Goal: Find specific page/section: Find specific page/section

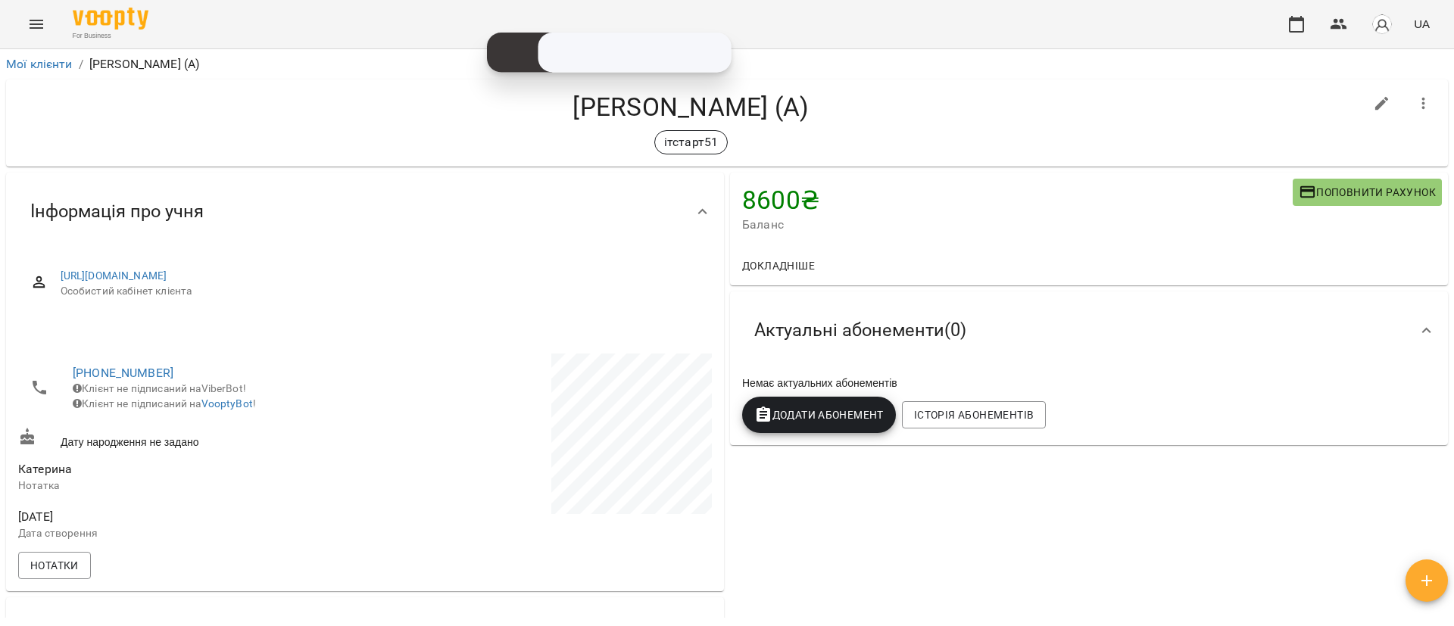
click at [47, 13] on button "Menu" at bounding box center [36, 24] width 36 height 36
click at [43, 5] on div "For Business UA" at bounding box center [727, 24] width 1454 height 48
click at [43, 17] on icon "Menu" at bounding box center [36, 24] width 18 height 18
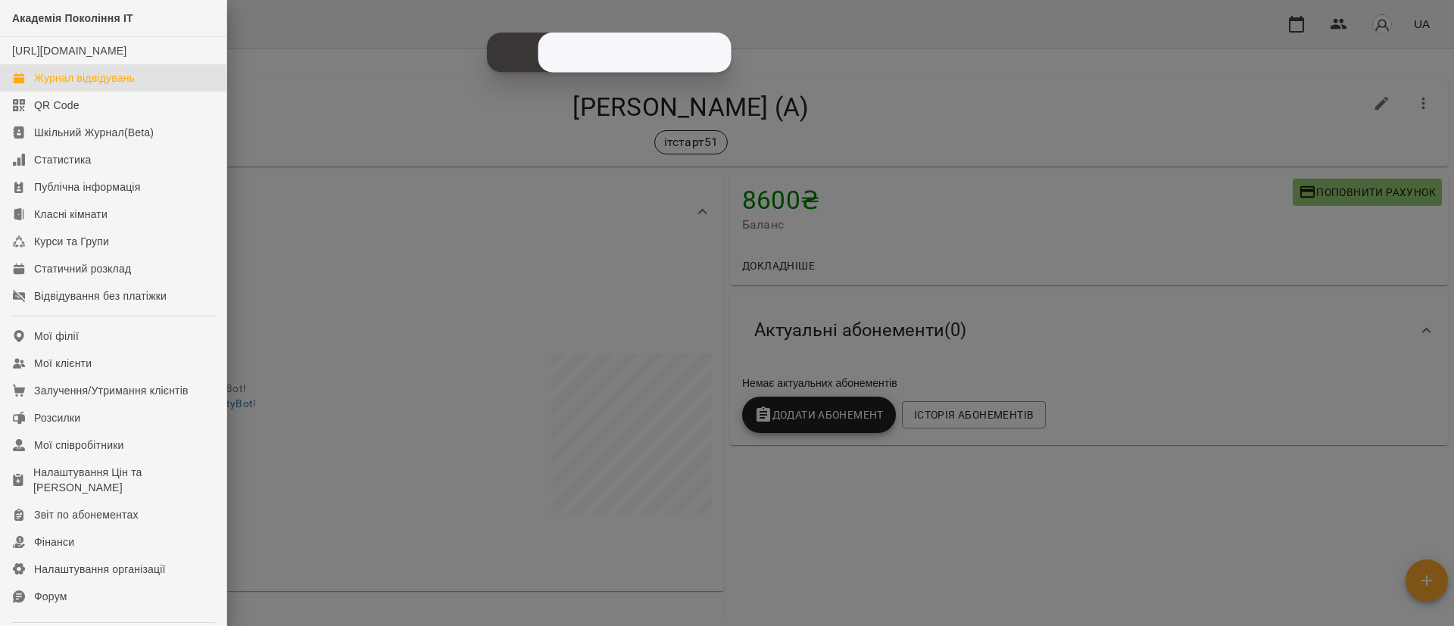
click at [83, 92] on link "Журнал відвідувань" at bounding box center [113, 77] width 226 height 27
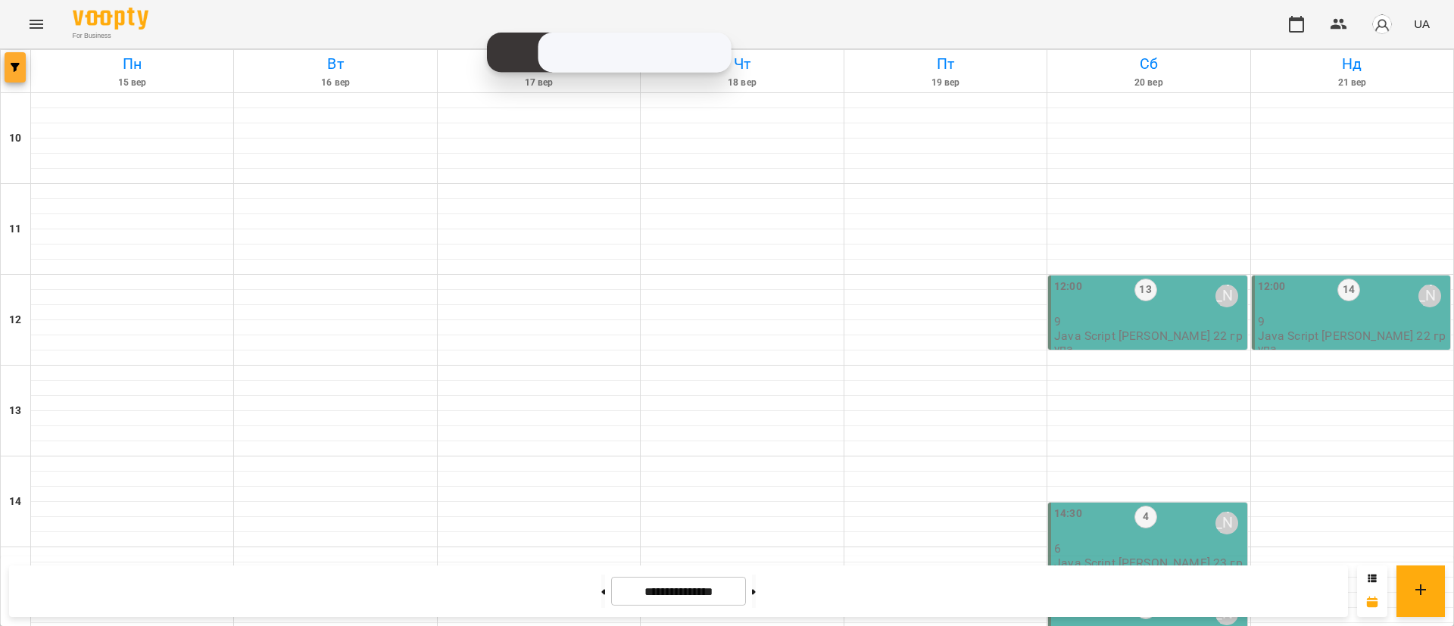
click at [12, 71] on icon "button" at bounding box center [15, 67] width 9 height 9
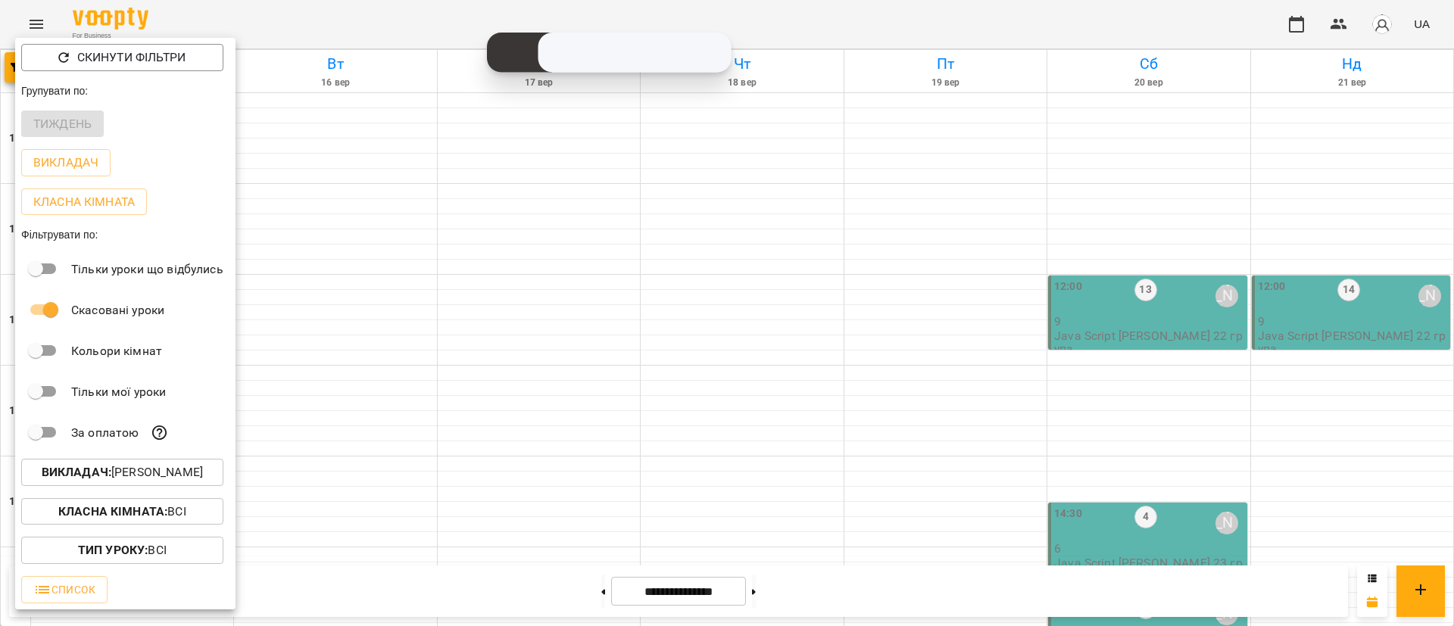
click at [127, 482] on p "Викладач : [PERSON_NAME]" at bounding box center [122, 473] width 161 height 18
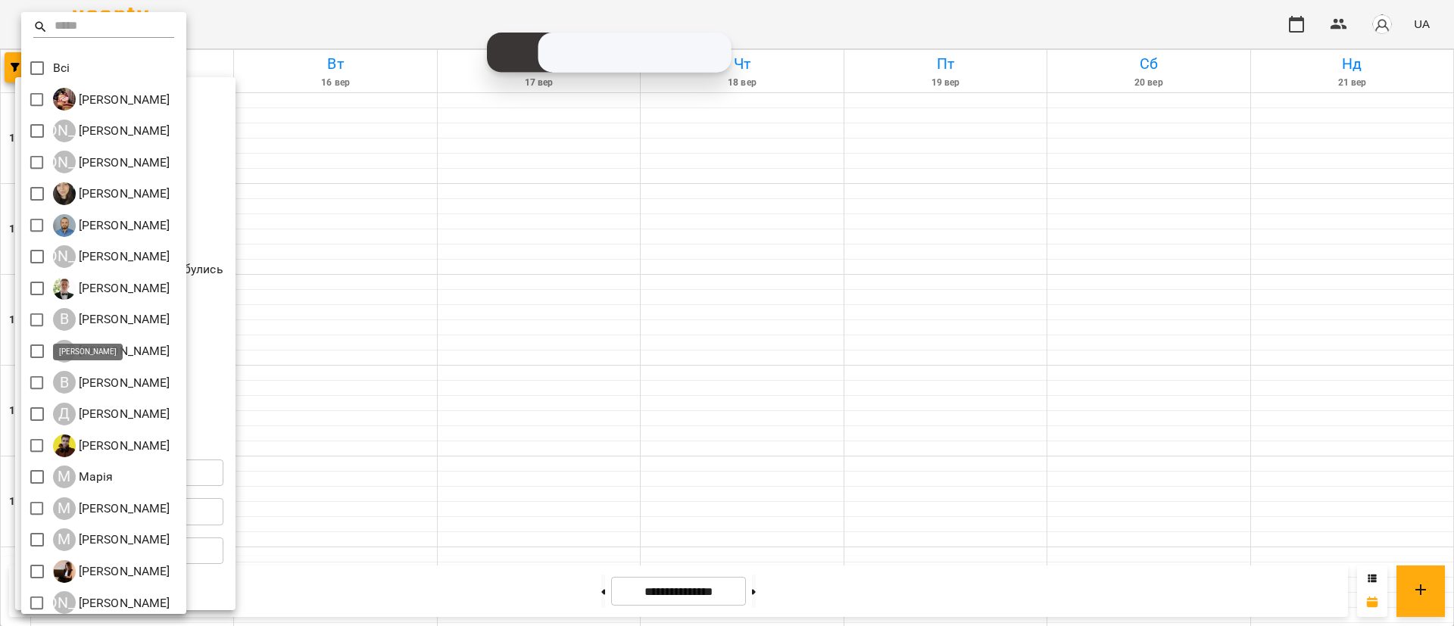
scroll to position [165, 0]
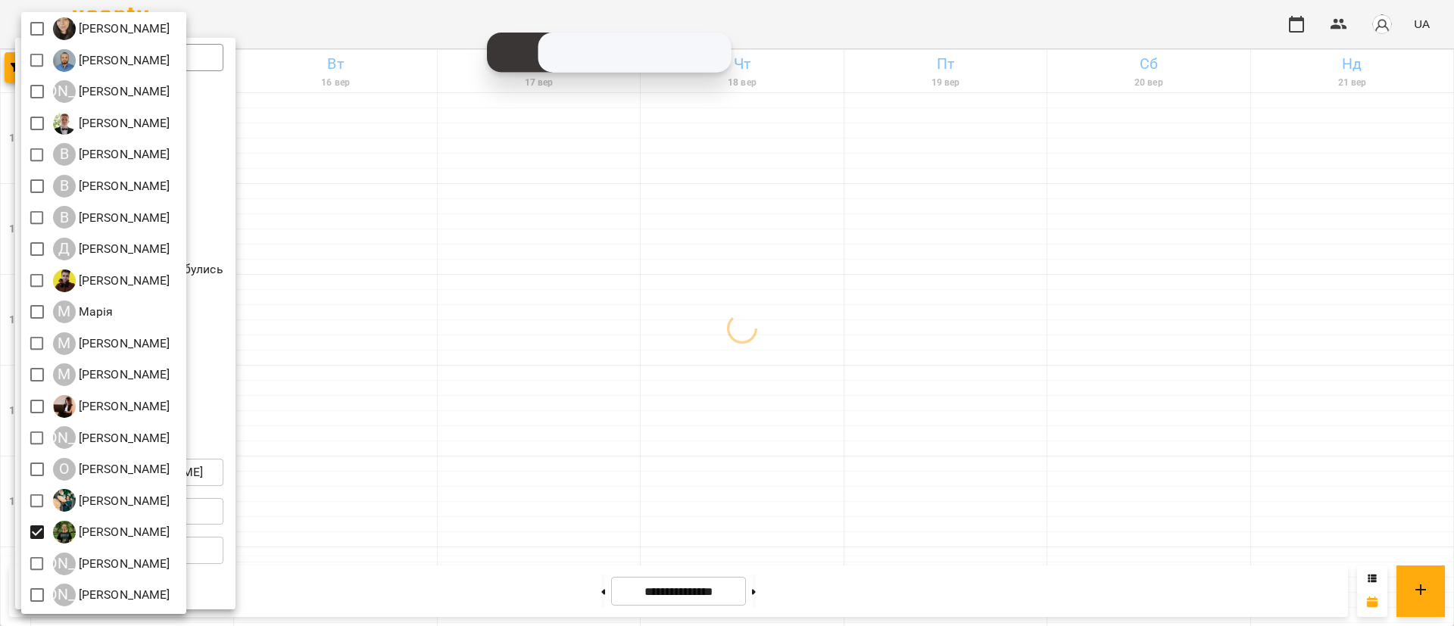
click at [437, 461] on div at bounding box center [727, 313] width 1454 height 626
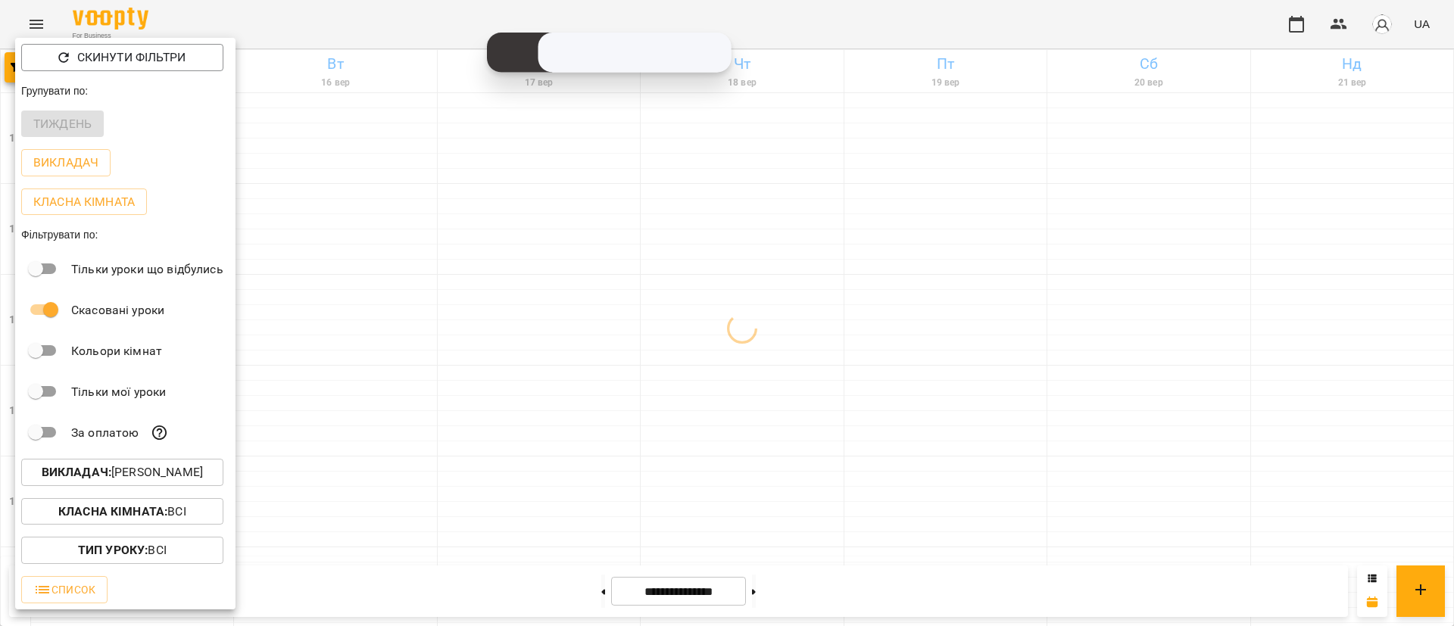
click at [414, 405] on div at bounding box center [727, 313] width 1454 height 626
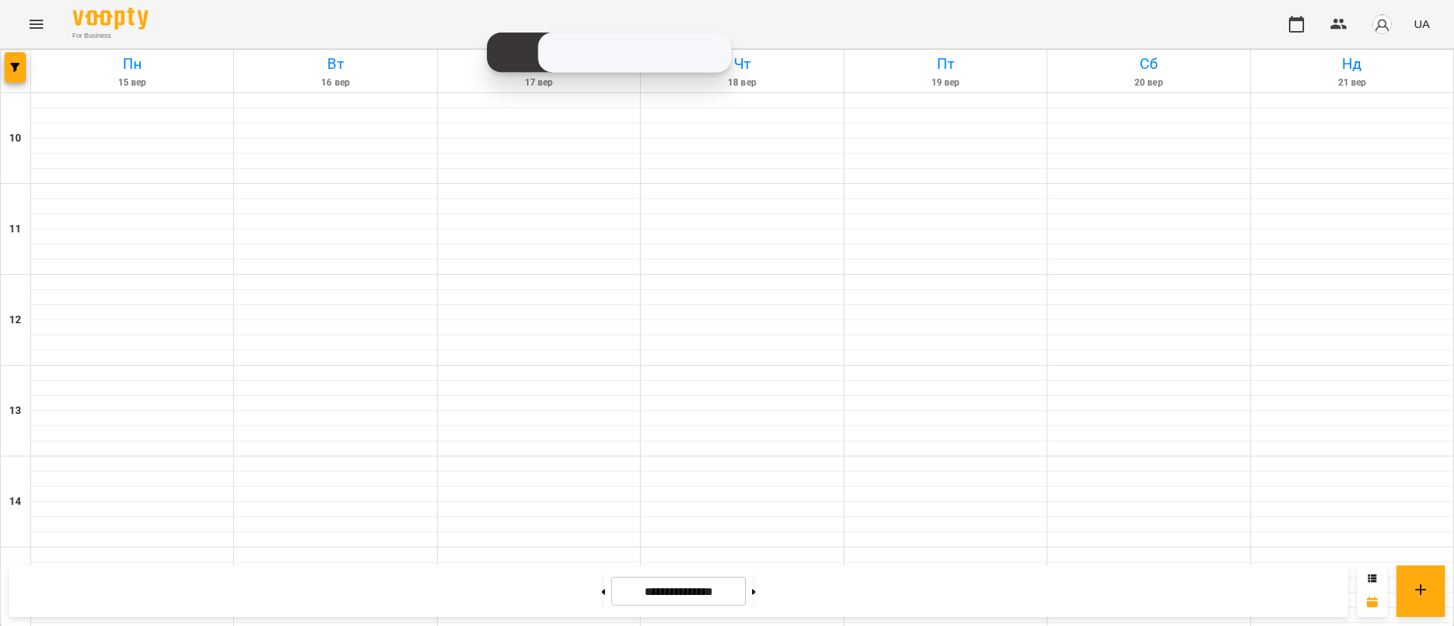
scroll to position [489, 0]
